Goal: Task Accomplishment & Management: Manage account settings

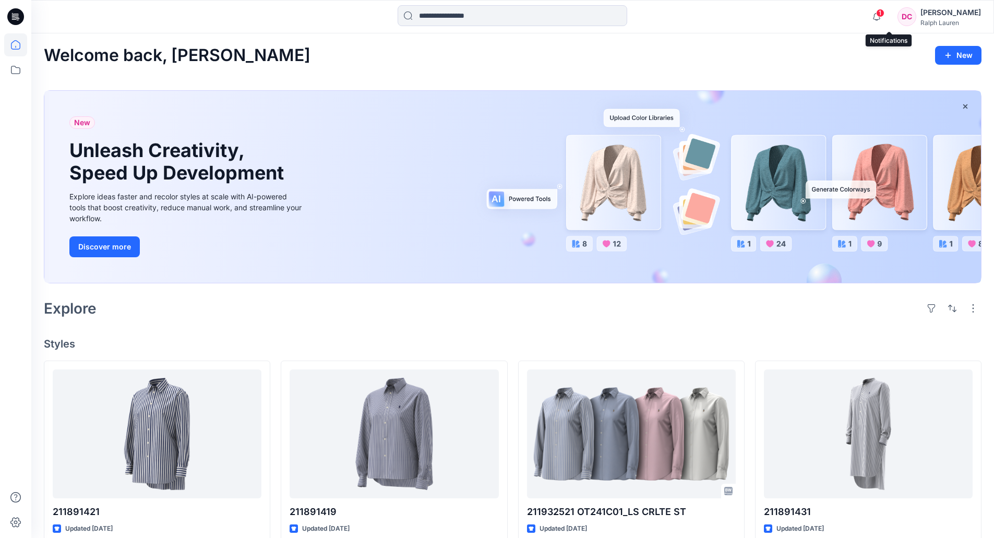
click at [884, 15] on span "1" at bounding box center [880, 13] width 8 height 8
click at [836, 14] on div "Notifications Dawn Chesko has invited you to the Folder NY Annual Core Assortme…" at bounding box center [512, 16] width 962 height 23
click at [957, 15] on div "Dawn Chesko" at bounding box center [950, 12] width 61 height 13
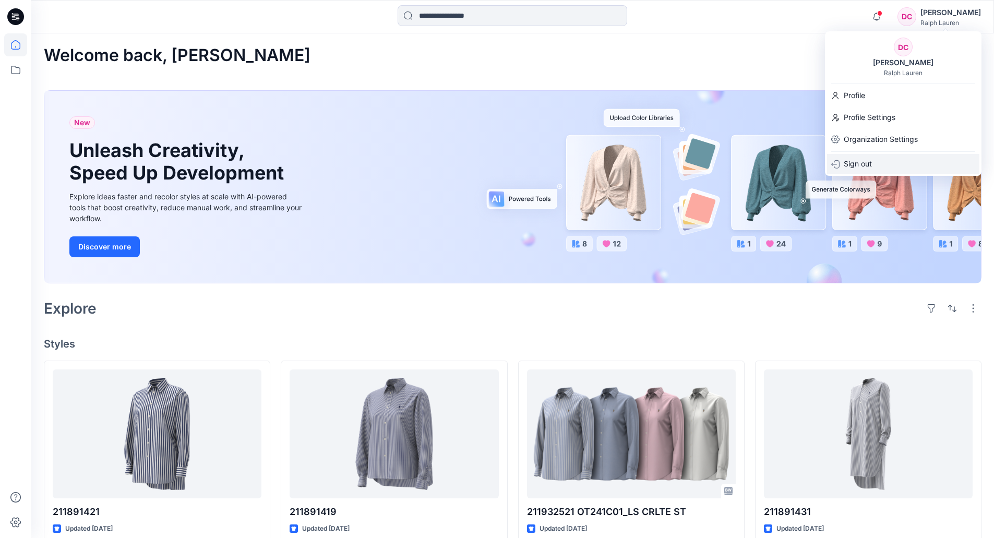
click at [861, 163] on p "Sign out" at bounding box center [857, 164] width 28 height 20
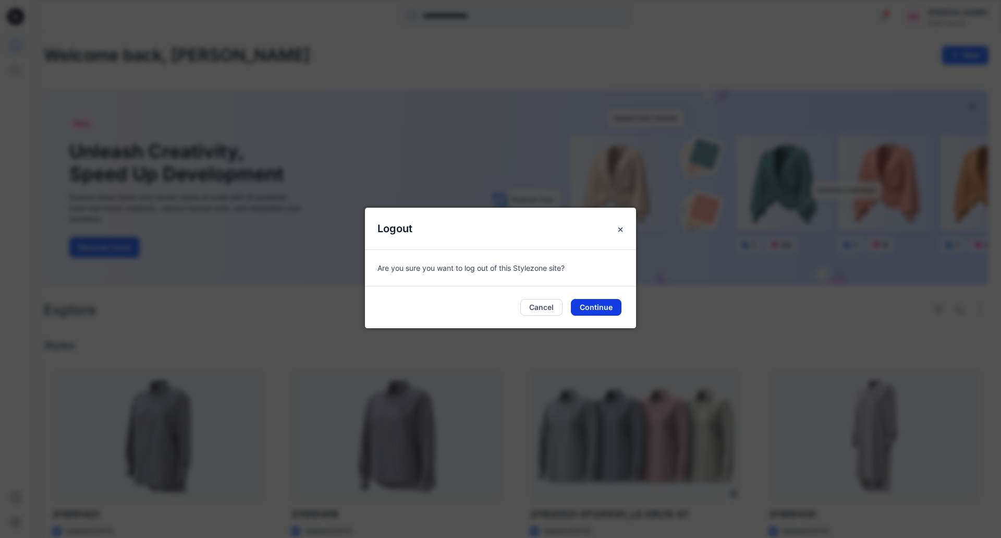
click at [593, 306] on button "Continue" at bounding box center [596, 307] width 51 height 17
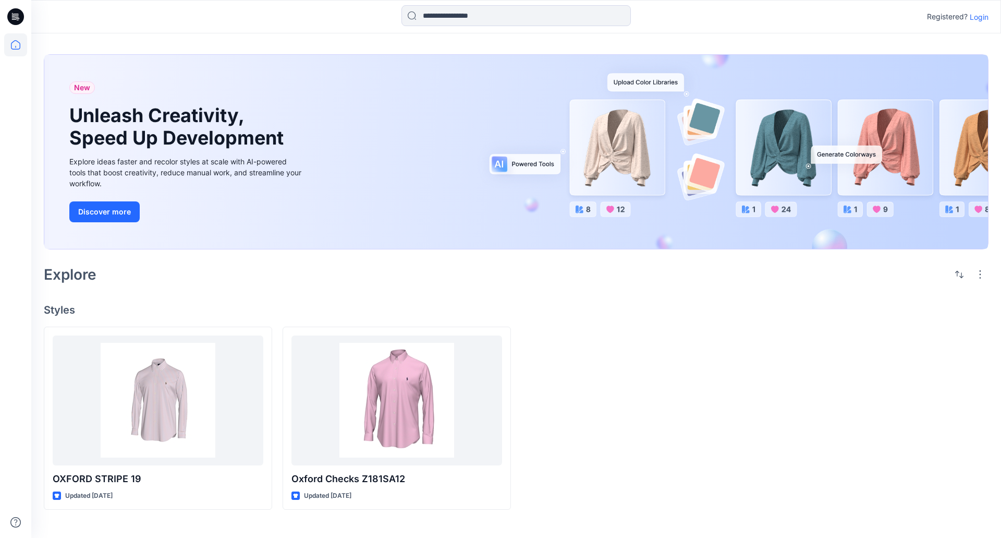
click at [975, 17] on p "Login" at bounding box center [979, 16] width 19 height 11
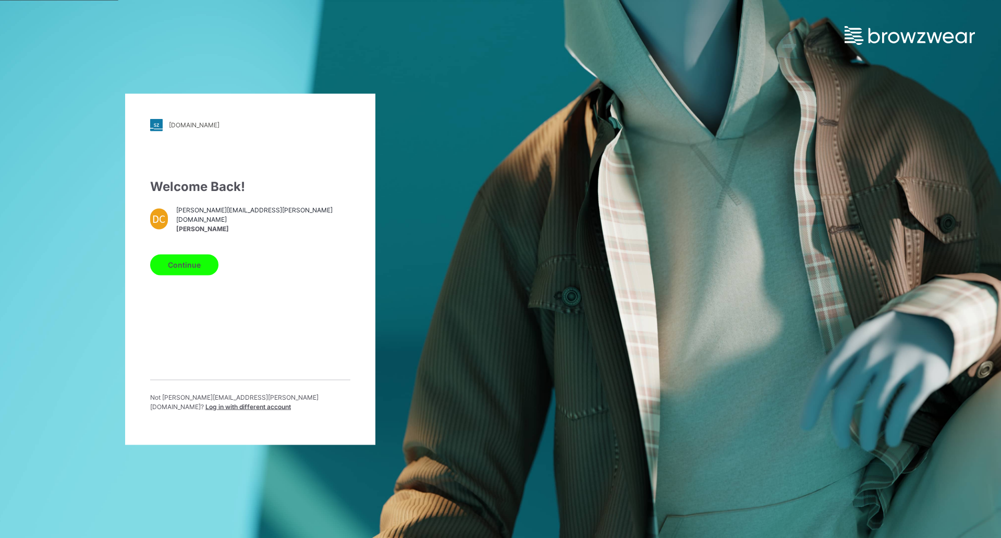
click at [196, 268] on button "Continue" at bounding box center [184, 264] width 68 height 21
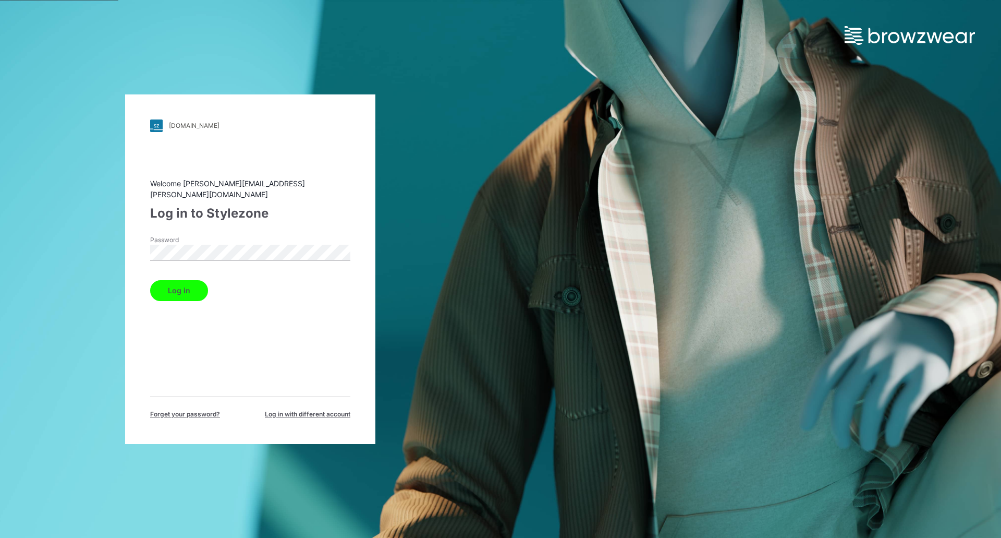
click at [184, 283] on button "Log in" at bounding box center [179, 290] width 58 height 21
